Goal: Task Accomplishment & Management: Complete application form

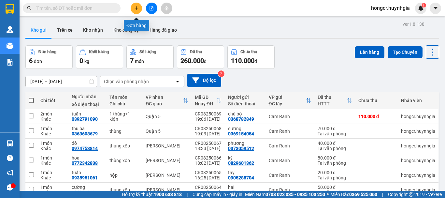
scroll to position [33, 0]
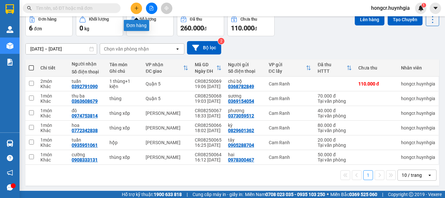
click at [137, 9] on icon "plus" at bounding box center [136, 8] width 5 height 5
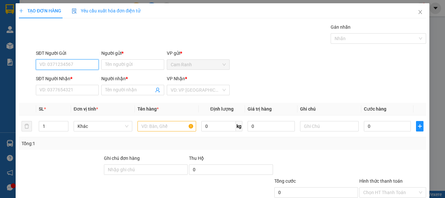
click at [70, 62] on input "SĐT Người Gửi" at bounding box center [67, 64] width 63 height 10
click at [65, 75] on div "0969742124 - hưng" at bounding box center [66, 77] width 54 height 7
type input "0969742124"
type input "hưng"
type input "0939390537"
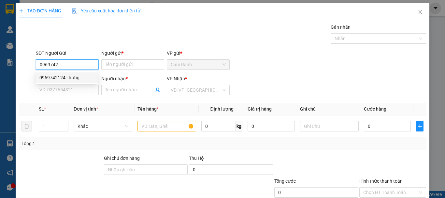
type input "hân"
type input "0969742124"
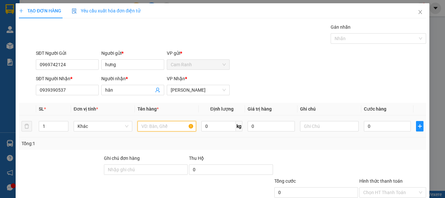
click at [152, 125] on input "text" at bounding box center [167, 126] width 59 height 10
type input "thùng xốp"
click at [373, 124] on input "0" at bounding box center [387, 126] width 47 height 10
type input "4"
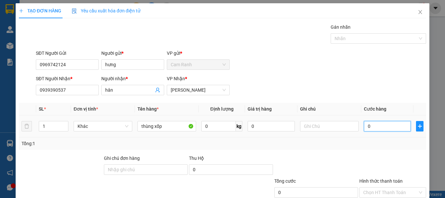
type input "4"
type input "49"
type input "4"
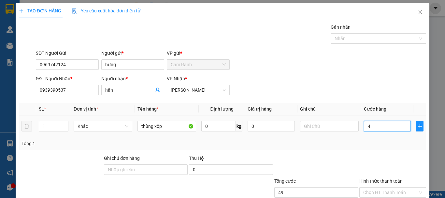
type input "4"
type input "40"
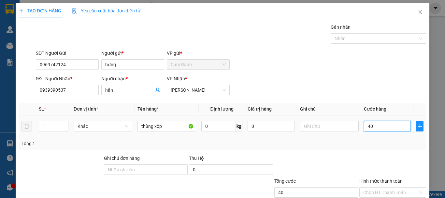
type input "400"
type input "4.000"
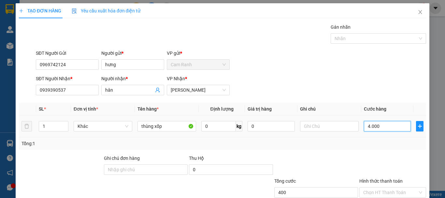
type input "4.000"
type input "40.000"
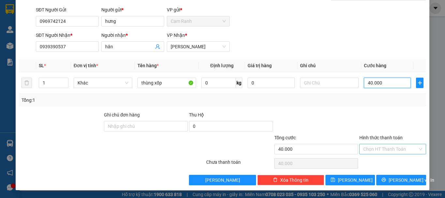
type input "40.000"
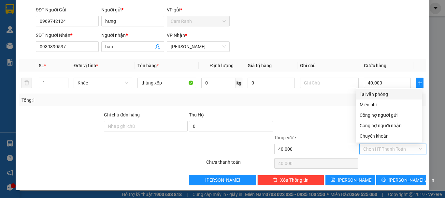
click at [383, 148] on input "Hình thức thanh toán" at bounding box center [390, 149] width 54 height 10
click at [374, 93] on div "Tại văn phòng" at bounding box center [389, 94] width 58 height 7
type input "0"
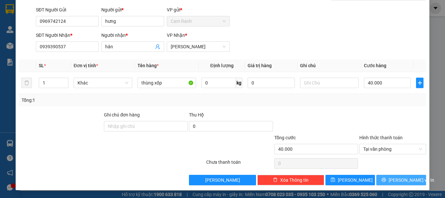
click at [393, 180] on span "[PERSON_NAME] và In" at bounding box center [412, 179] width 46 height 7
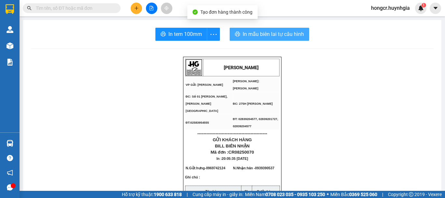
click at [267, 34] on span "In mẫu biên lai tự cấu hình" at bounding box center [273, 34] width 61 height 8
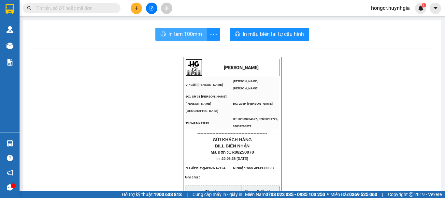
click at [192, 30] on button "In tem 100mm" at bounding box center [181, 34] width 52 height 13
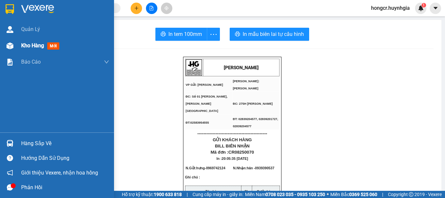
click at [21, 44] on span "Kho hàng" at bounding box center [32, 45] width 23 height 6
